Goal: Information Seeking & Learning: Learn about a topic

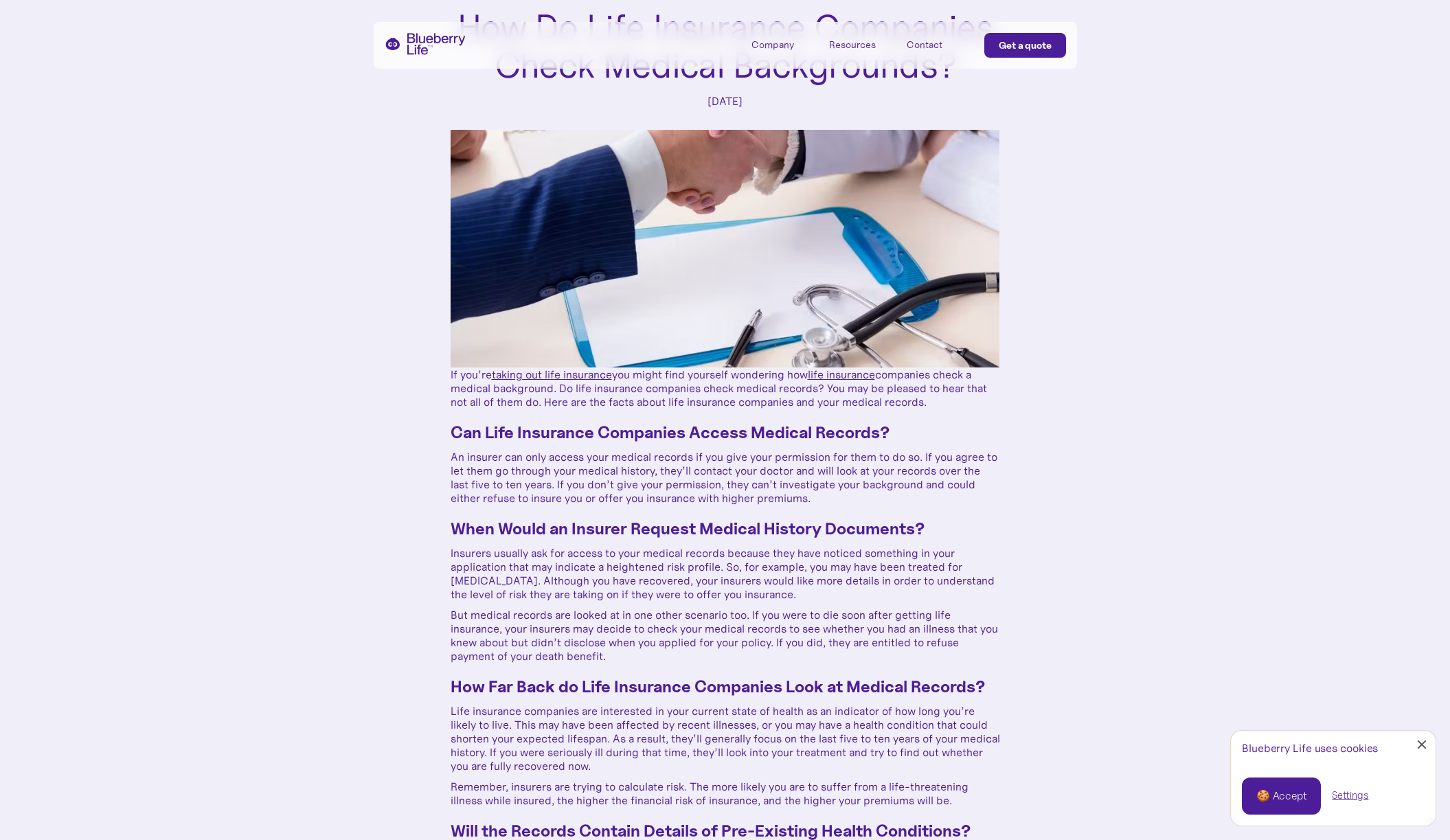
scroll to position [133, 0]
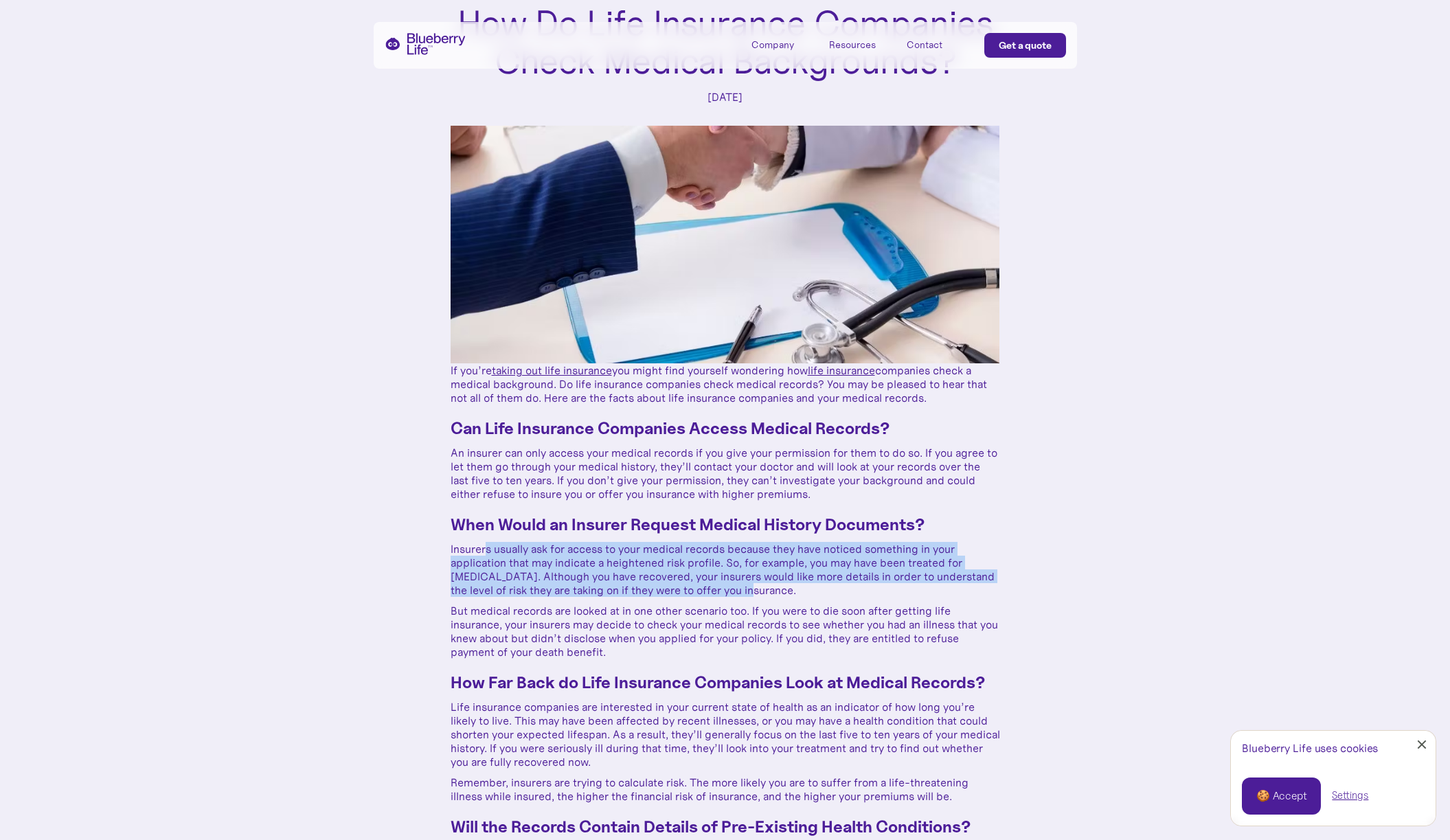
drag, startPoint x: 787, startPoint y: 587, endPoint x: 484, endPoint y: 548, distance: 305.5
click at [484, 548] on p "Insurers usually ask for access to your medical records because they have notic…" at bounding box center [725, 570] width 549 height 55
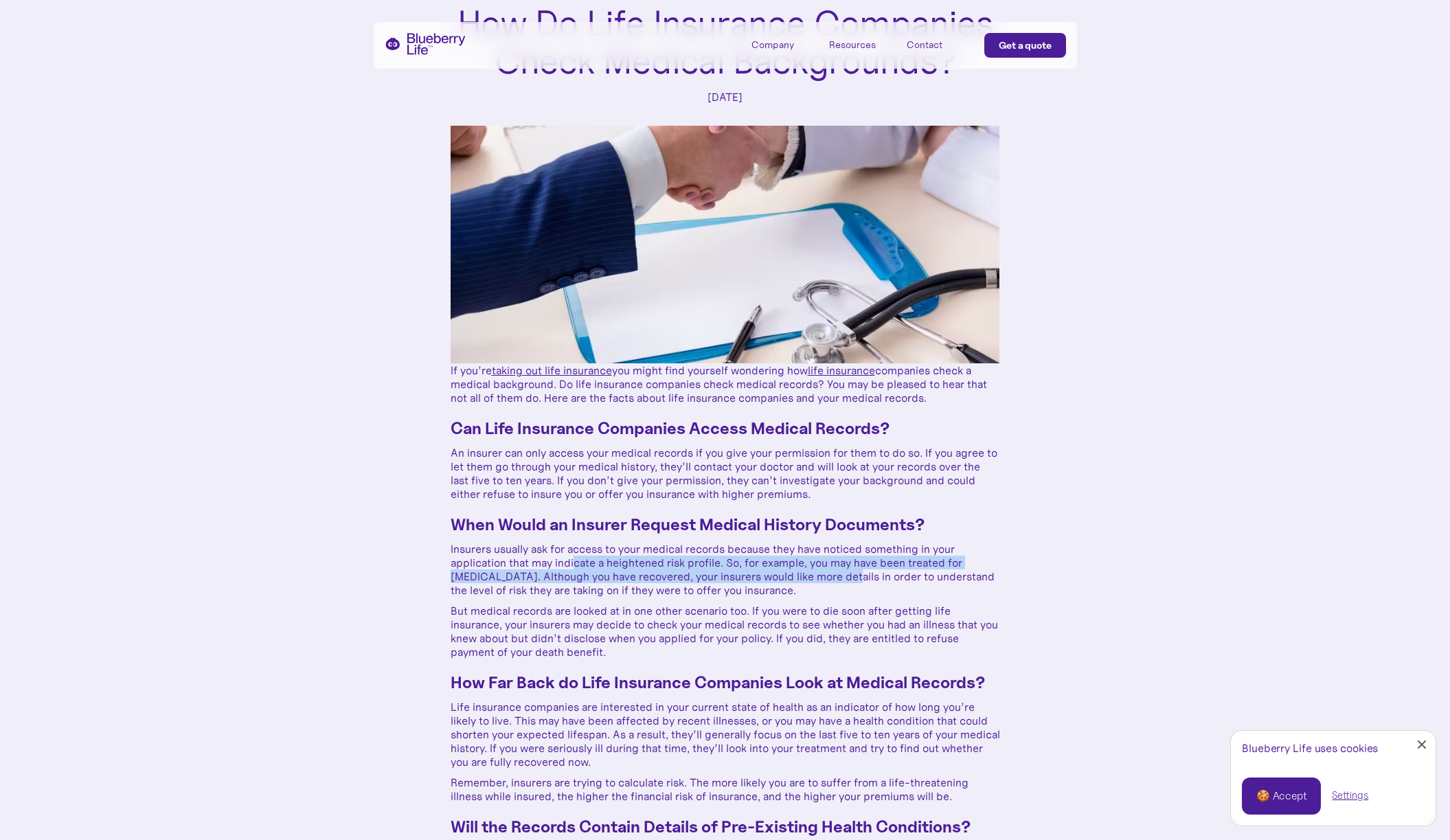
drag, startPoint x: 583, startPoint y: 563, endPoint x: 842, endPoint y: 584, distance: 259.8
click at [841, 582] on p "Insurers usually ask for access to your medical records because they have notic…" at bounding box center [725, 570] width 549 height 55
click at [849, 590] on p "Insurers usually ask for access to your medical records because they have notic…" at bounding box center [725, 570] width 549 height 55
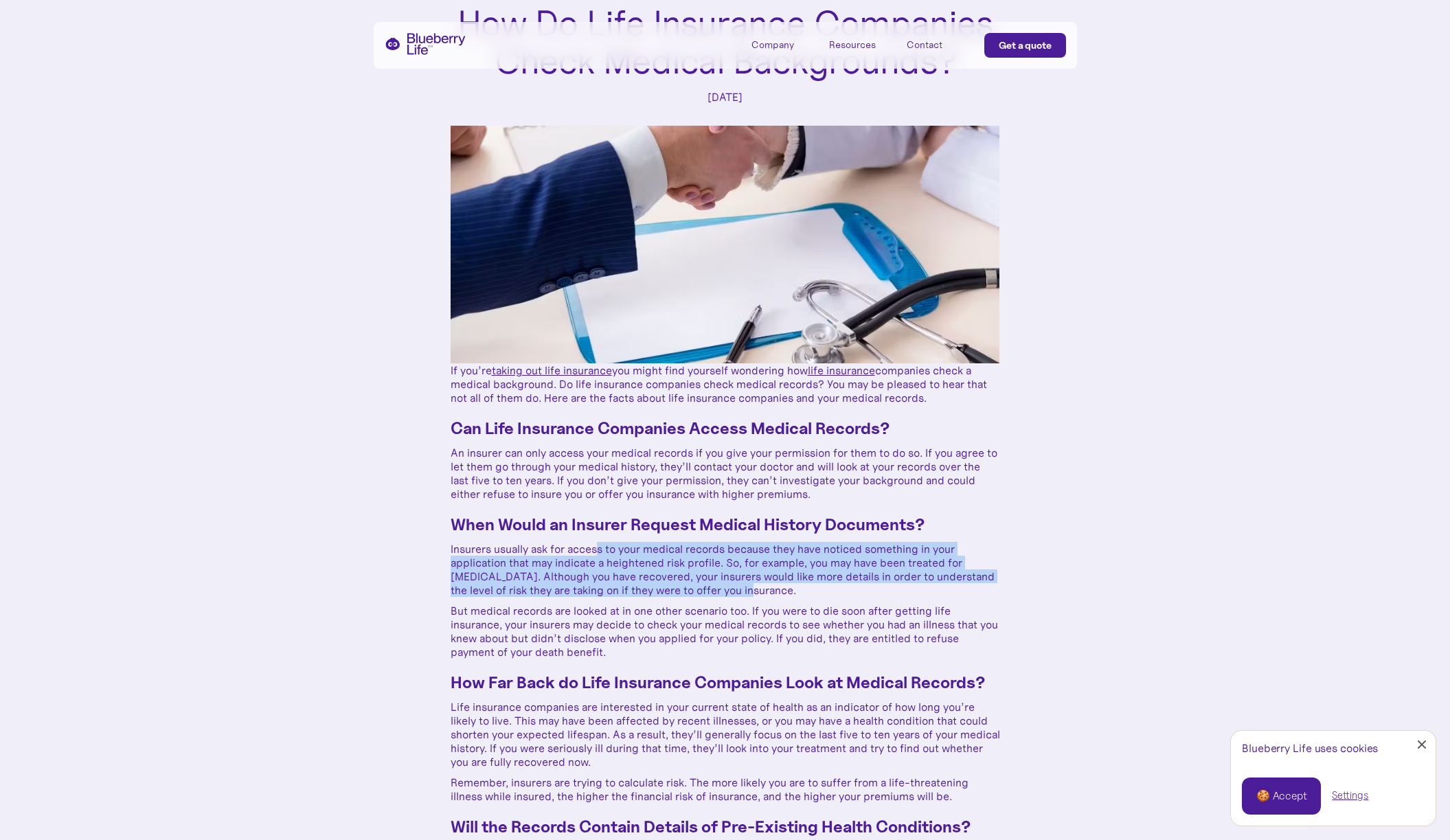
drag, startPoint x: 776, startPoint y: 588, endPoint x: 596, endPoint y: 553, distance: 183.4
click at [596, 553] on p "Insurers usually ask for access to your medical records because they have notic…" at bounding box center [725, 570] width 549 height 55
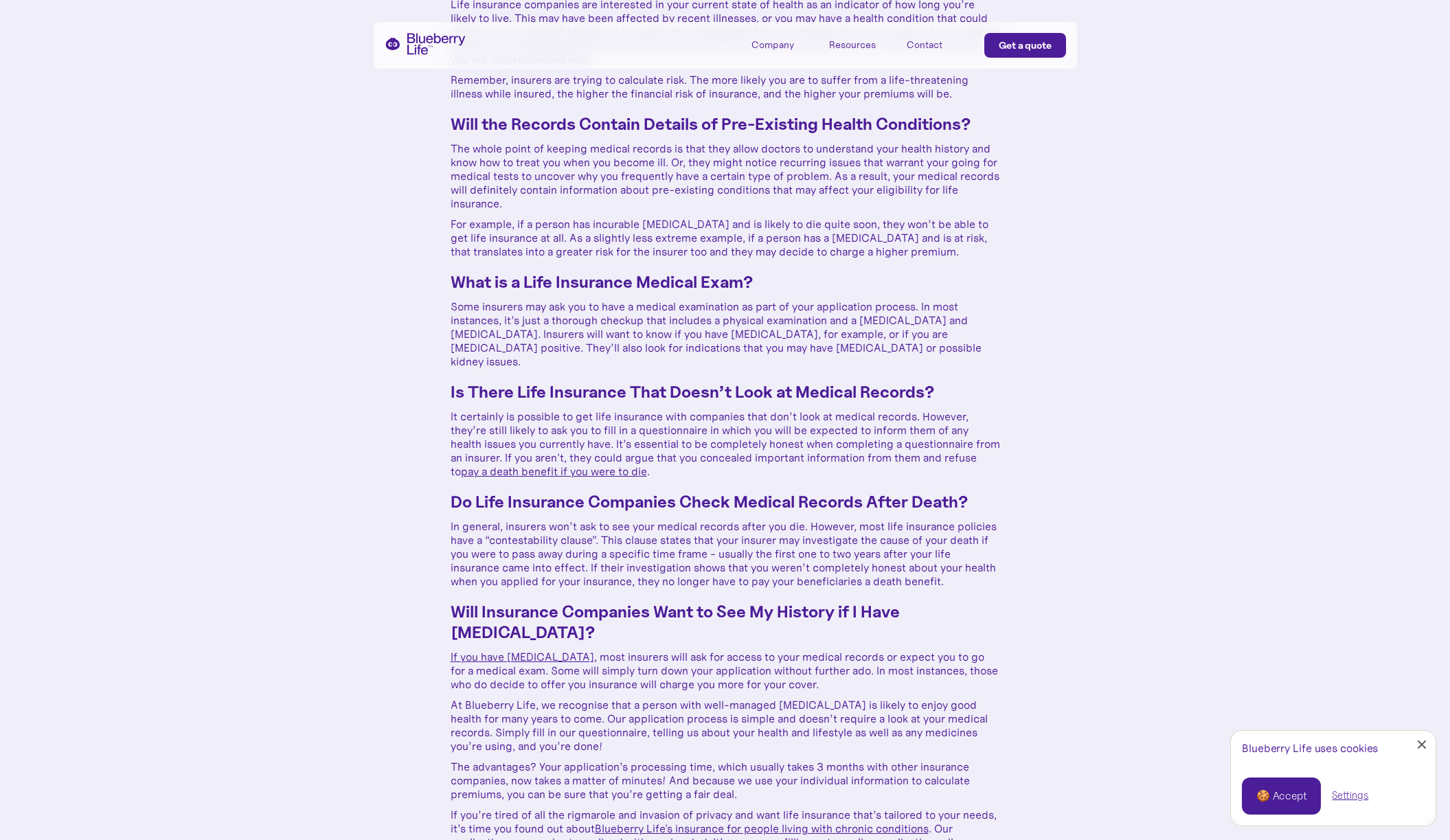
scroll to position [836, 0]
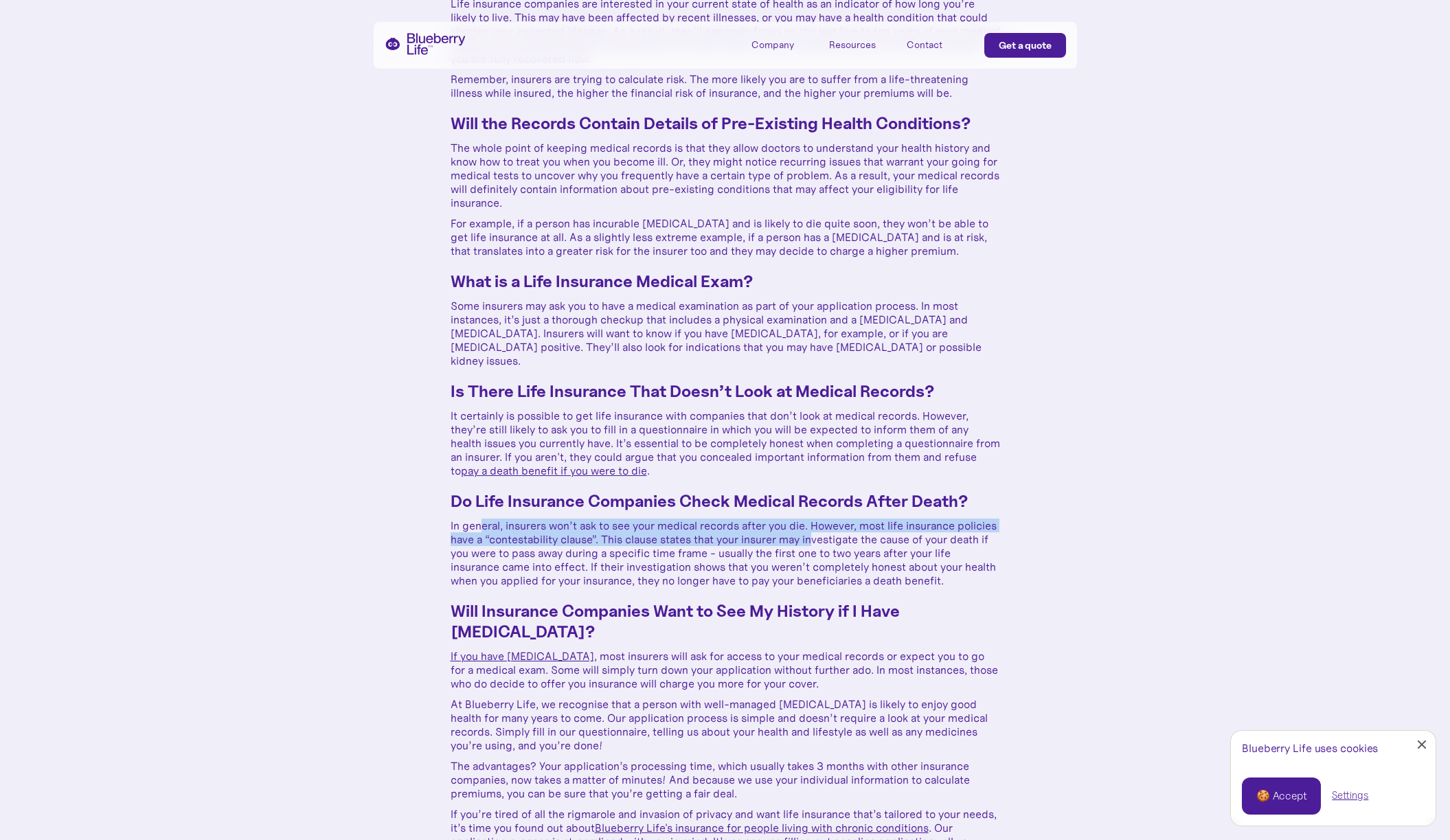
drag, startPoint x: 481, startPoint y: 510, endPoint x: 824, endPoint y: 521, distance: 343.2
click at [818, 520] on p "In general, insurers won’t ask to see your medical records after you die. Howev…" at bounding box center [725, 552] width 549 height 69
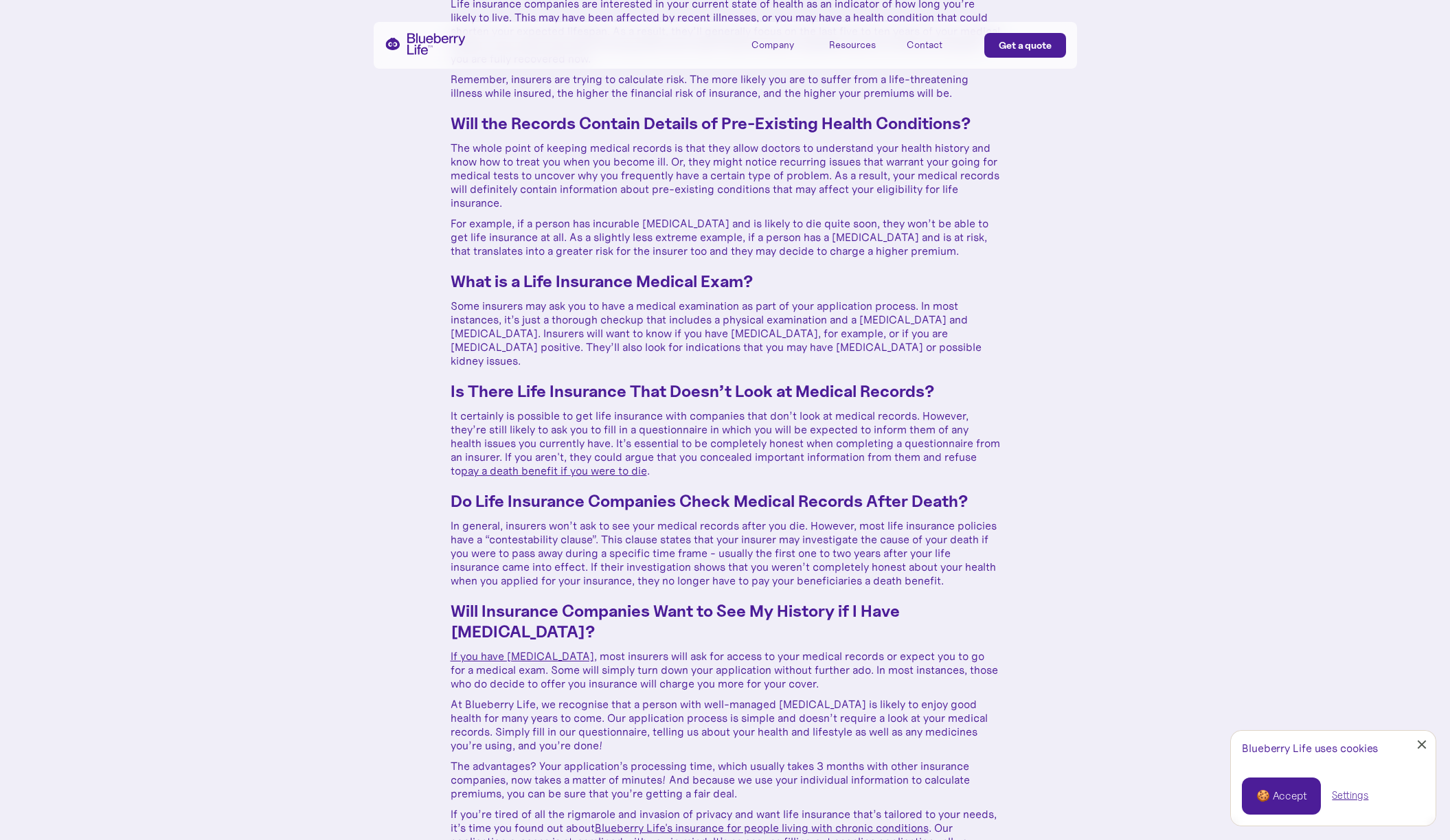
click at [845, 532] on p "In general, insurers won’t ask to see your medical records after you die. Howev…" at bounding box center [725, 552] width 549 height 69
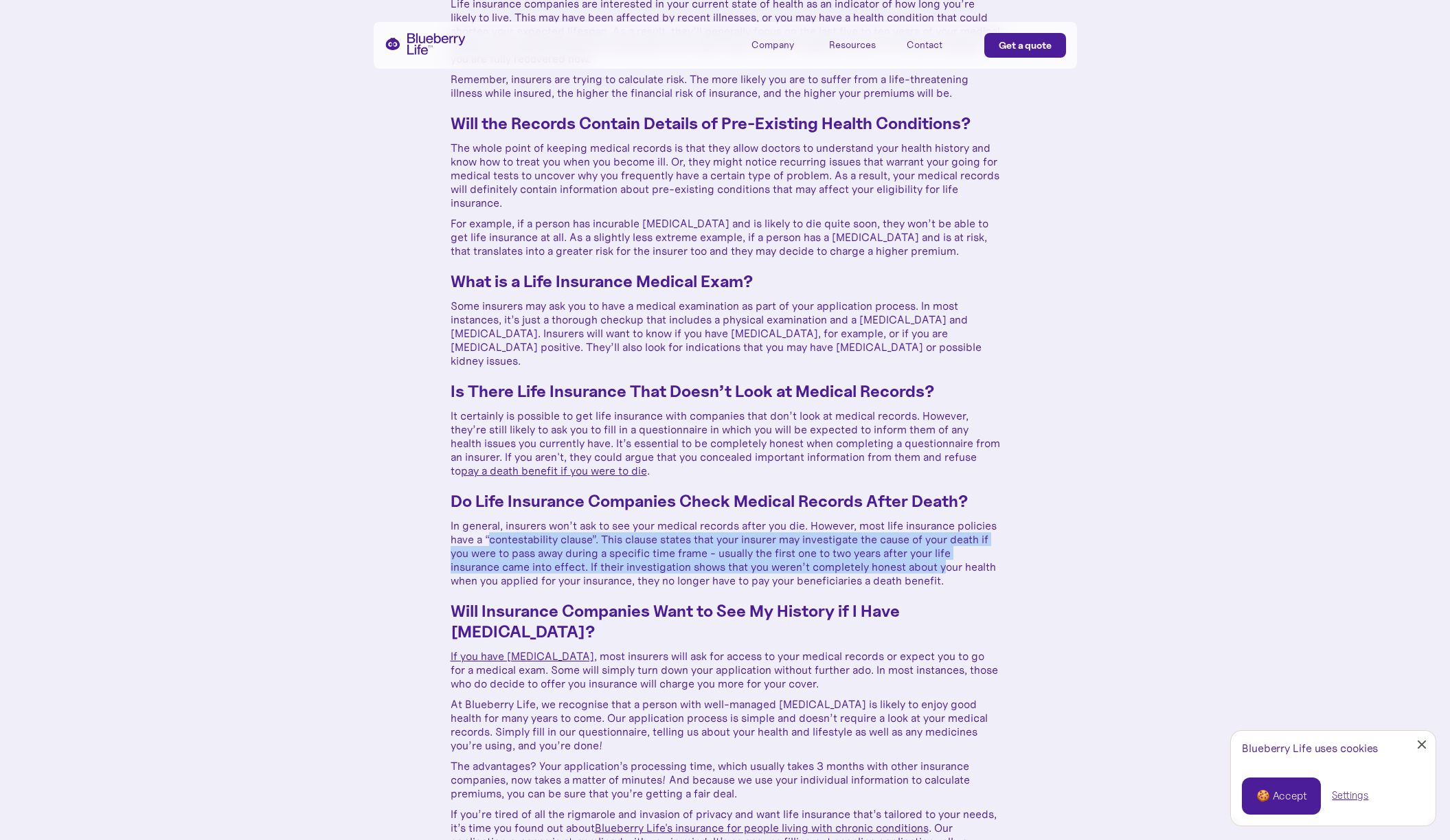
drag, startPoint x: 717, startPoint y: 510, endPoint x: 488, endPoint y: 525, distance: 229.5
click at [488, 525] on p "In general, insurers won’t ask to see your medical records after you die. Howev…" at bounding box center [725, 552] width 549 height 69
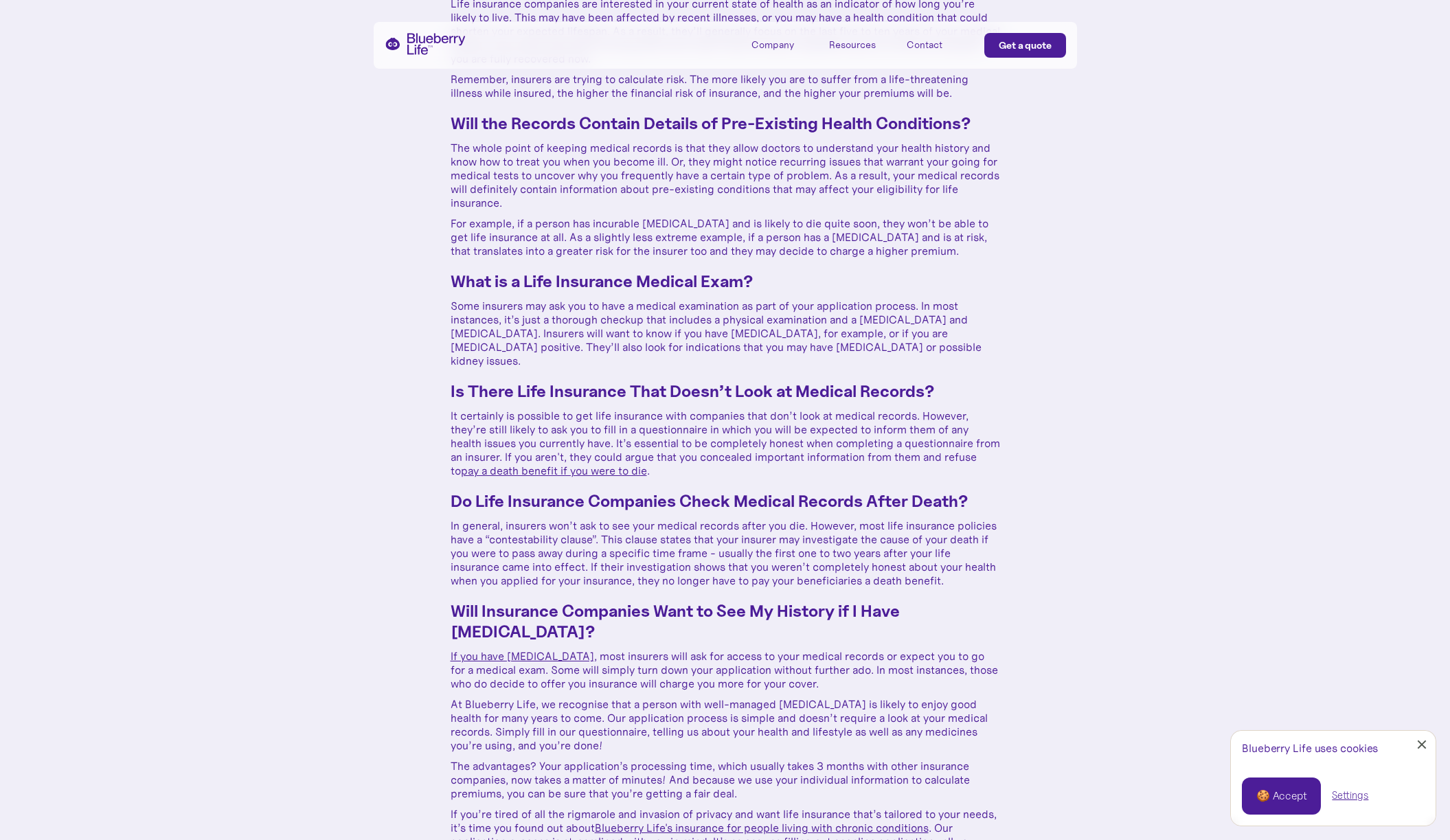
click at [489, 518] on p "In general, insurers won’t ask to see your medical records after you die. Howev…" at bounding box center [725, 552] width 549 height 69
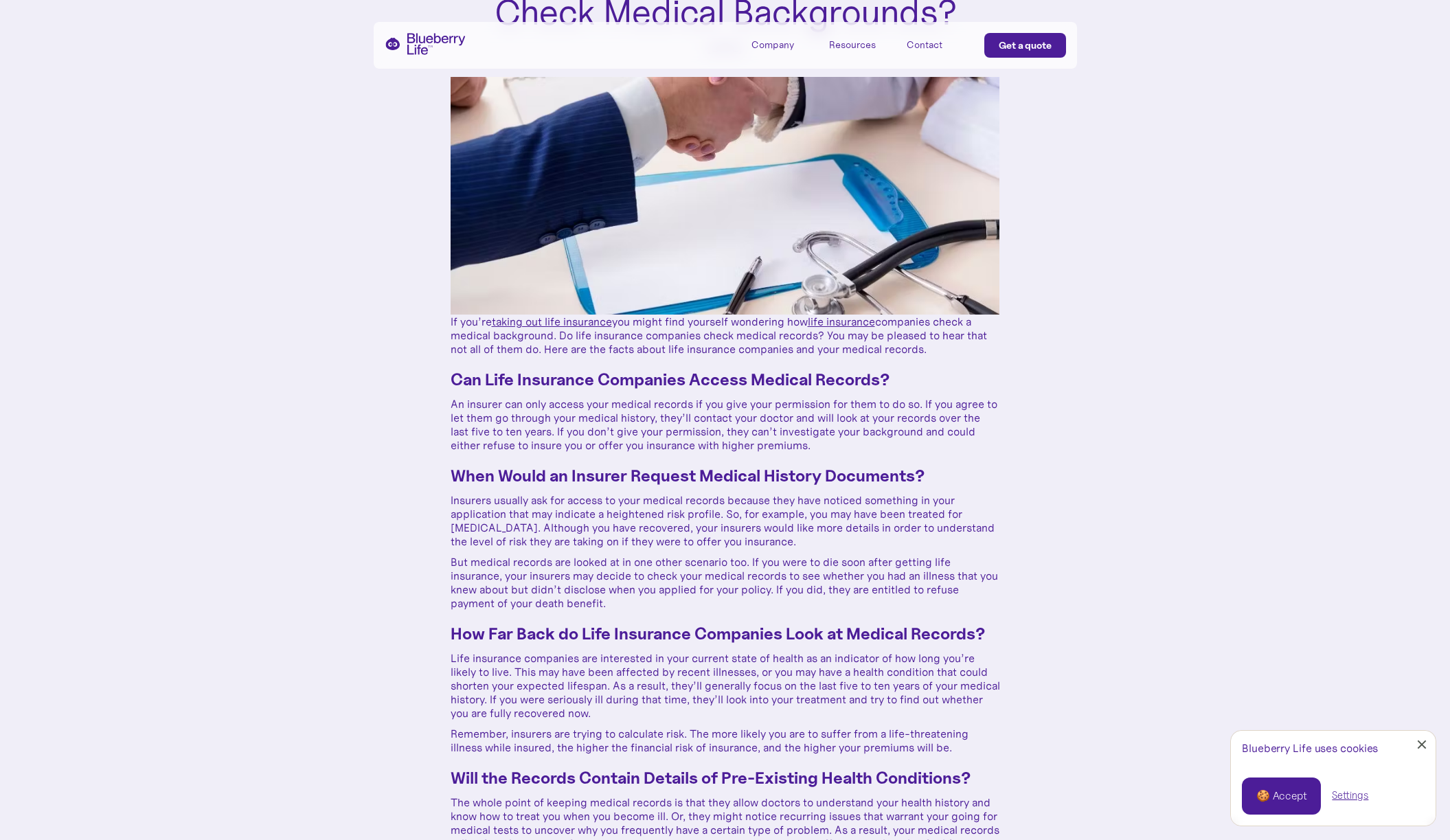
scroll to position [181, 0]
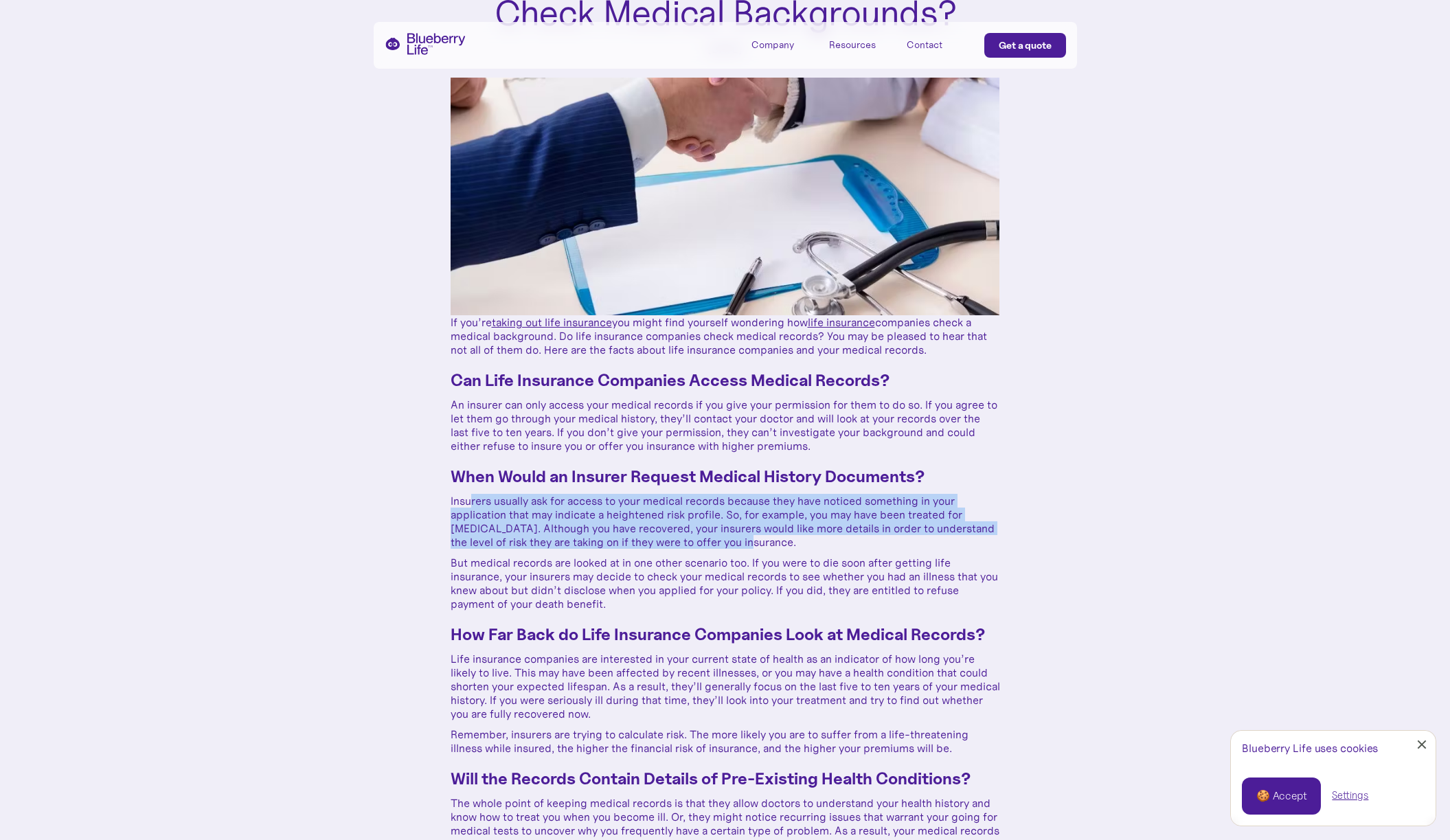
drag, startPoint x: 519, startPoint y: 504, endPoint x: 773, endPoint y: 546, distance: 257.4
click at [773, 546] on p "Insurers usually ask for access to your medical records because they have notic…" at bounding box center [725, 522] width 549 height 55
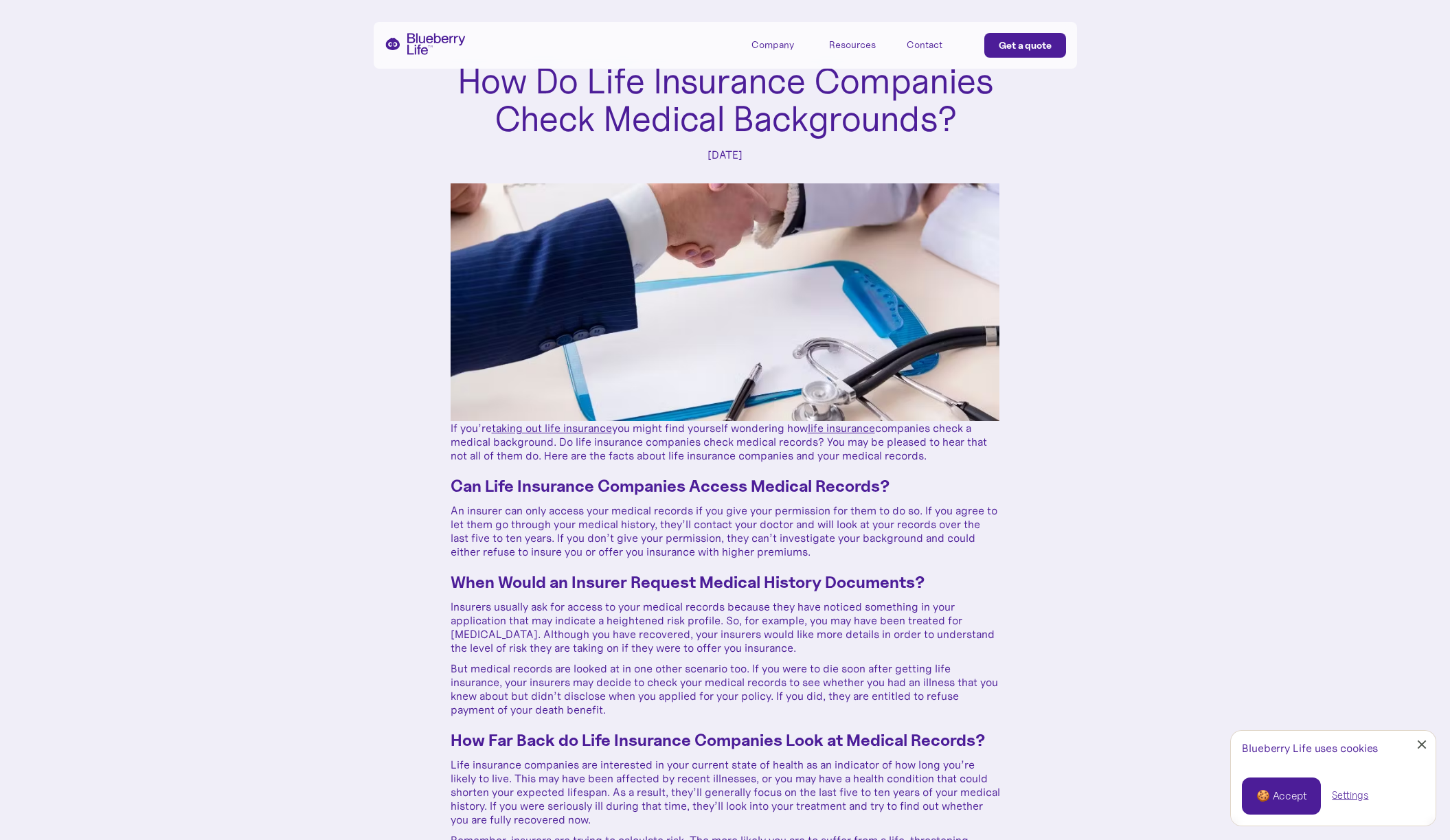
scroll to position [73, 0]
